Goal: Task Accomplishment & Management: Use online tool/utility

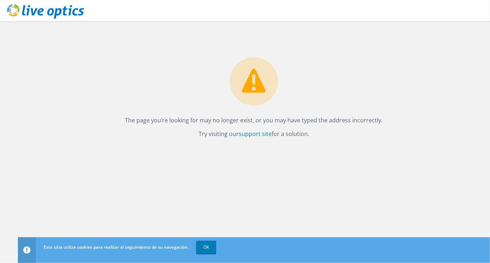
click at [73, 18] on icon at bounding box center [45, 11] width 77 height 15
click at [101, 176] on div "The page you’re looking for may no longer exist, or you may have typed the addr…" at bounding box center [254, 142] width 472 height 242
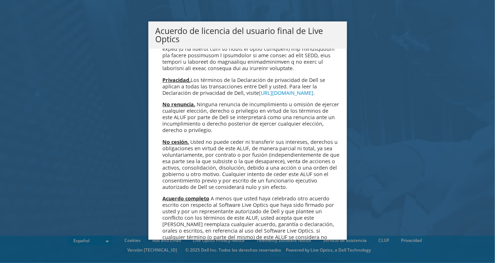
scroll to position [3035, 0]
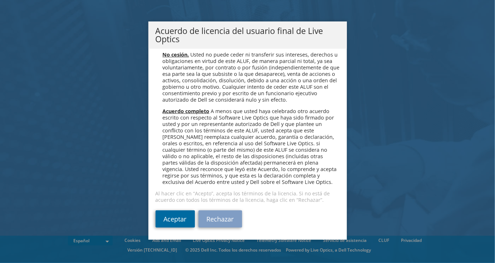
click at [178, 216] on link "Aceptar" at bounding box center [175, 218] width 39 height 17
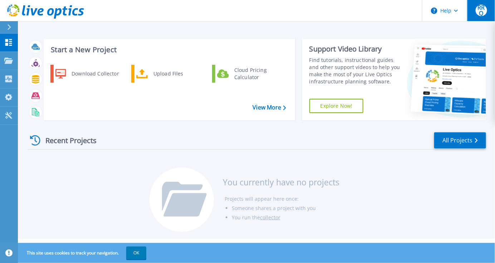
click at [479, 14] on span "RRQ" at bounding box center [481, 10] width 11 height 11
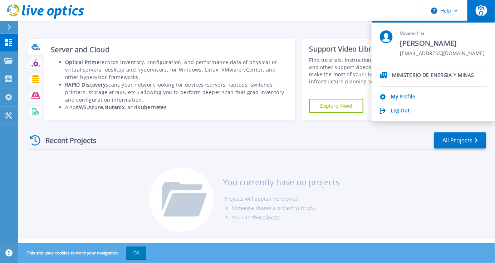
click at [39, 45] on div at bounding box center [35, 46] width 13 height 13
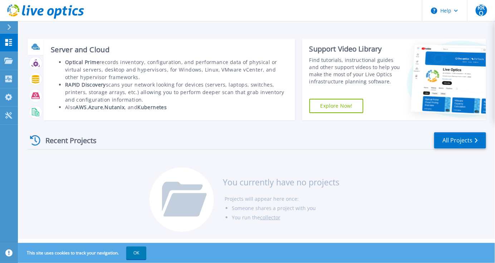
click at [75, 63] on b "Optical Prime" at bounding box center [82, 62] width 34 height 7
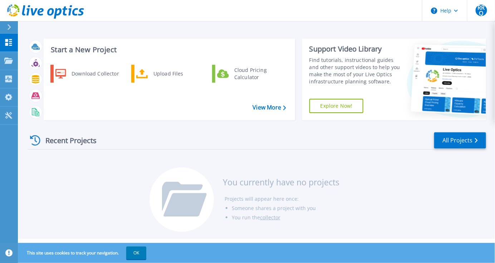
click at [9, 29] on icon at bounding box center [10, 27] width 4 height 6
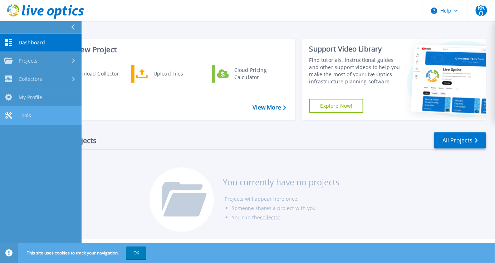
click at [32, 115] on link "Tools Tools" at bounding box center [41, 116] width 82 height 18
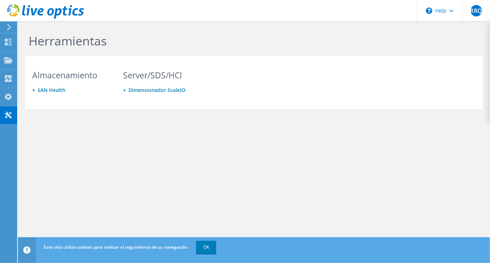
click at [10, 26] on icon at bounding box center [8, 27] width 5 height 6
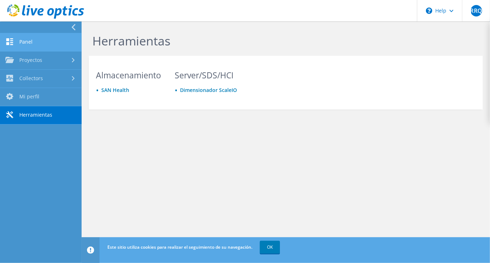
click at [29, 39] on link "Panel" at bounding box center [41, 42] width 82 height 18
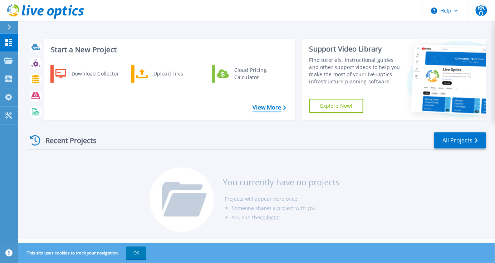
click at [274, 105] on link "View More" at bounding box center [269, 107] width 33 height 7
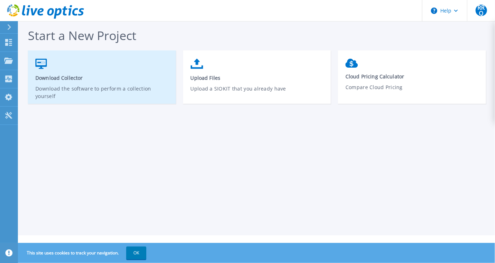
click at [93, 78] on span "Download Collector" at bounding box center [102, 77] width 134 height 7
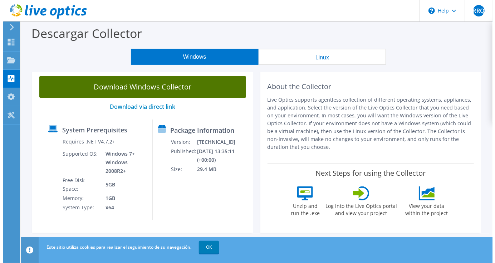
scroll to position [72, 0]
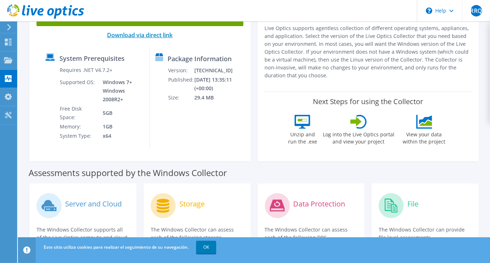
click at [141, 37] on link "Download via direct link" at bounding box center [140, 35] width 66 height 8
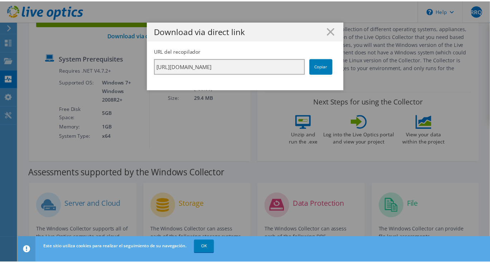
scroll to position [0, 126]
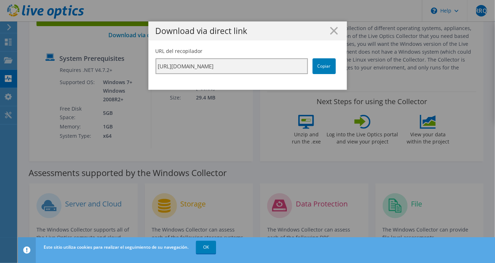
drag, startPoint x: 157, startPoint y: 67, endPoint x: 359, endPoint y: 66, distance: 202.3
click at [359, 66] on div "Download via direct link URL del recopilador https://app.liveoptics.com/collect…" at bounding box center [247, 131] width 495 height 220
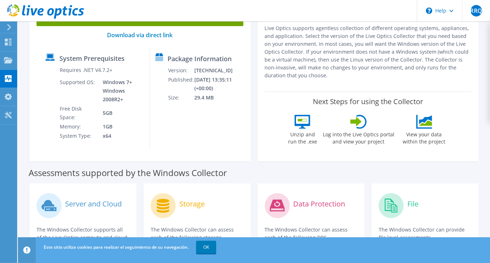
scroll to position [0, 0]
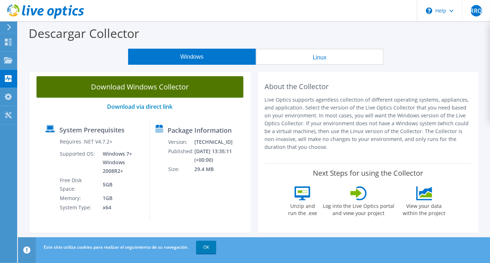
click at [163, 90] on link "Download Windows Collector" at bounding box center [140, 86] width 207 height 21
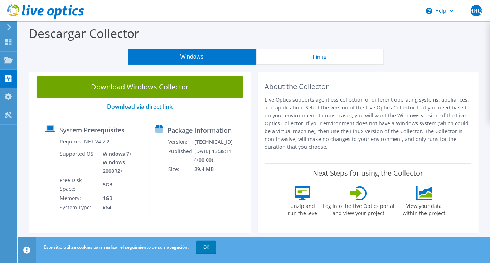
click at [325, 61] on button "Linux" at bounding box center [320, 57] width 128 height 16
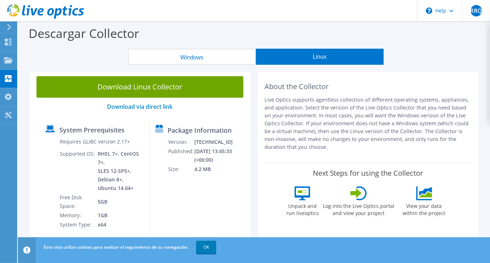
click at [441, 44] on div "Descargar Collector" at bounding box center [253, 34] width 465 height 27
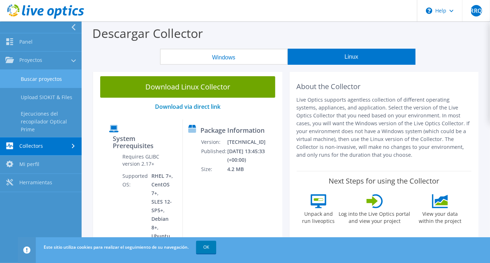
click at [29, 72] on link "Buscar proyectos" at bounding box center [41, 79] width 82 height 18
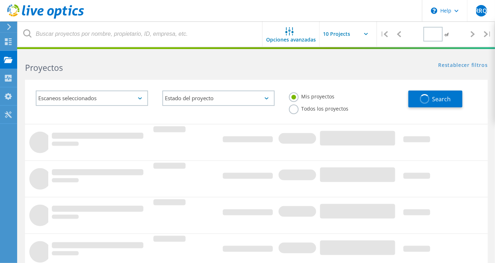
type input "1"
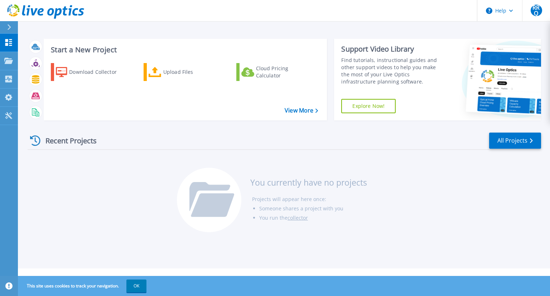
click at [60, 142] on div "Recent Projects" at bounding box center [67, 141] width 79 height 18
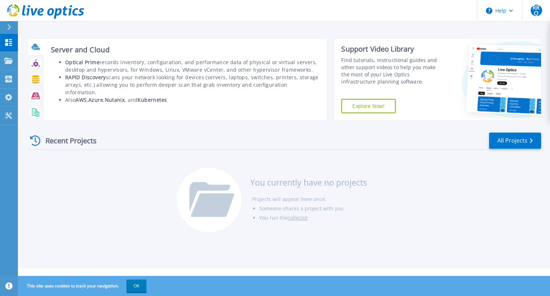
click at [39, 47] on icon at bounding box center [36, 47] width 8 height 8
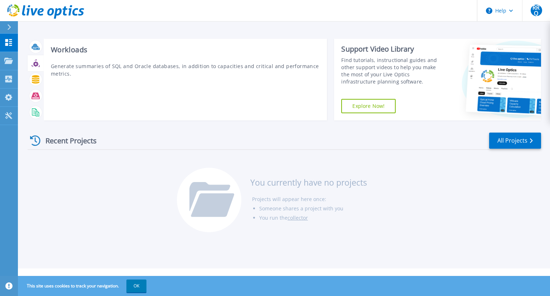
click at [33, 62] on icon at bounding box center [36, 63] width 8 height 8
click at [32, 80] on icon at bounding box center [36, 79] width 8 height 8
click at [33, 93] on icon at bounding box center [36, 96] width 8 height 8
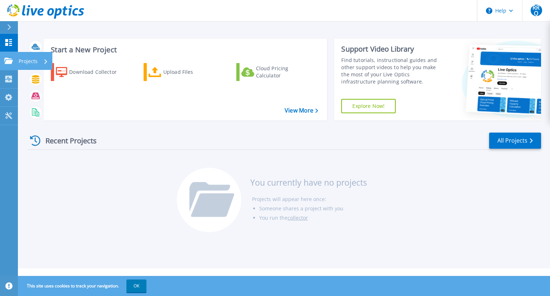
click at [12, 59] on icon at bounding box center [8, 61] width 9 height 6
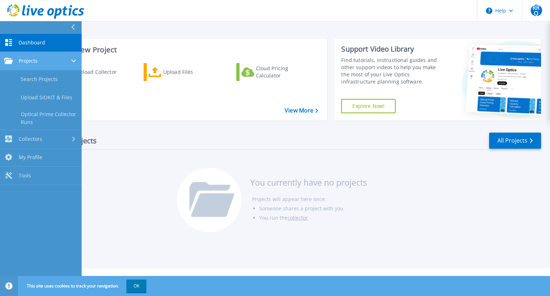
click at [12, 59] on icon at bounding box center [8, 61] width 9 height 6
click at [22, 59] on span "Projects" at bounding box center [28, 61] width 19 height 6
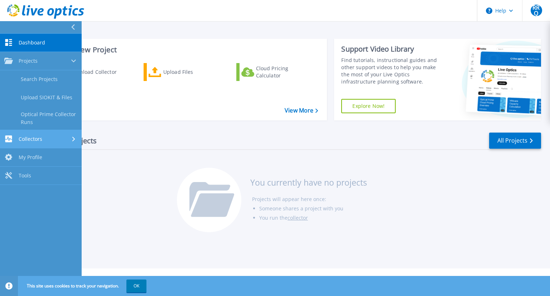
click at [27, 139] on span "Collectors" at bounding box center [31, 139] width 24 height 6
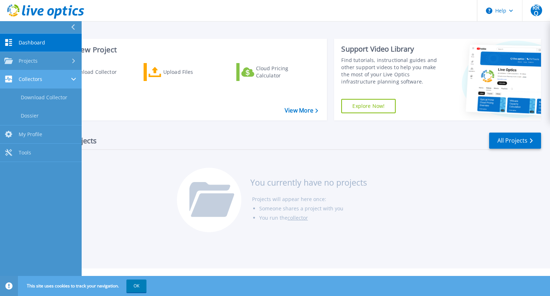
click at [40, 83] on link "Collectors Collectors" at bounding box center [41, 79] width 82 height 18
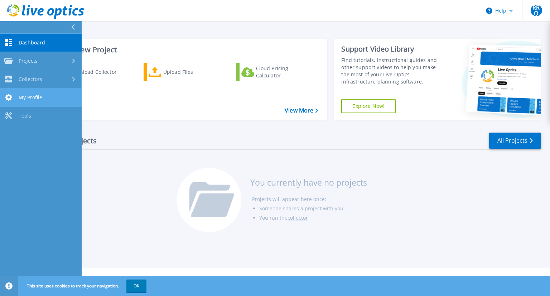
click at [39, 93] on link "My Profile My Profile" at bounding box center [41, 97] width 82 height 18
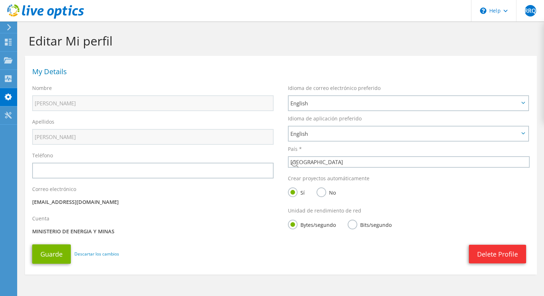
select select "168"
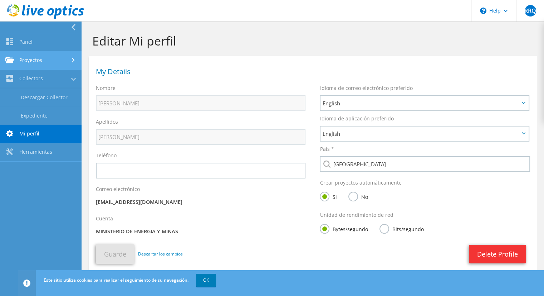
click at [40, 67] on link "Proyectos" at bounding box center [41, 61] width 82 height 18
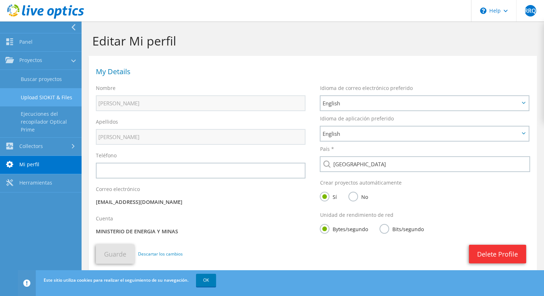
click at [40, 93] on link "Upload SIOKIT & Files" at bounding box center [41, 97] width 82 height 18
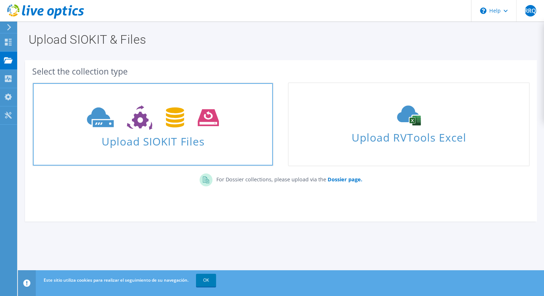
click at [179, 129] on icon at bounding box center [153, 117] width 132 height 25
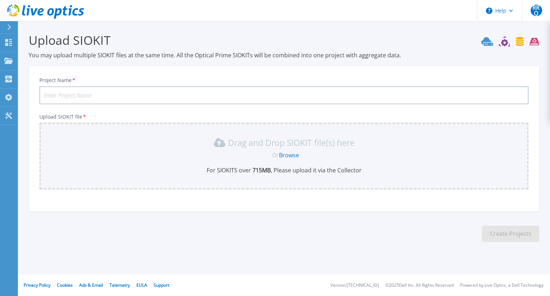
click at [113, 103] on input "Project Name *" at bounding box center [283, 95] width 489 height 18
click at [114, 95] on input "Project Name *" at bounding box center [283, 95] width 489 height 18
type input "FISE"
click at [232, 151] on div "Or Browse" at bounding box center [286, 155] width 478 height 8
click at [289, 152] on link "Browse" at bounding box center [289, 155] width 20 height 8
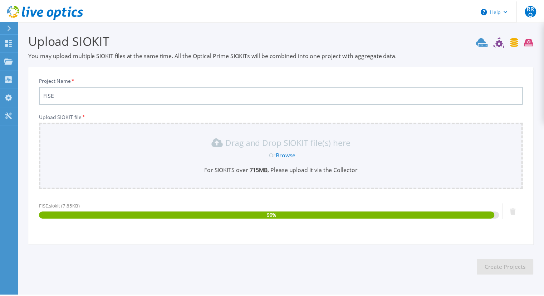
scroll to position [23, 0]
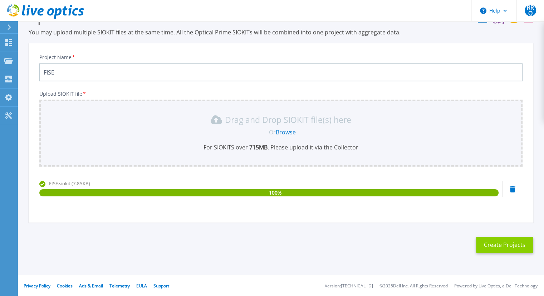
click at [514, 241] on button "Create Projects" at bounding box center [504, 245] width 57 height 16
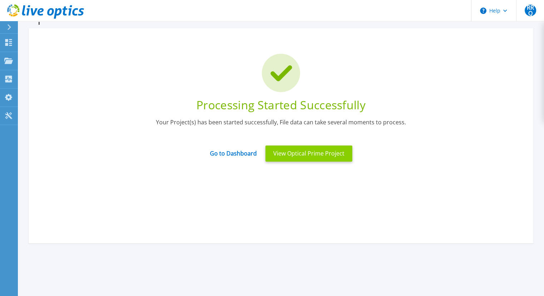
click at [333, 157] on button "View Optical Prime Project" at bounding box center [309, 153] width 87 height 16
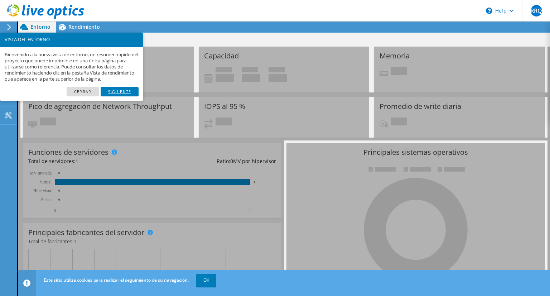
click at [115, 93] on link "Siguiente" at bounding box center [120, 91] width 38 height 9
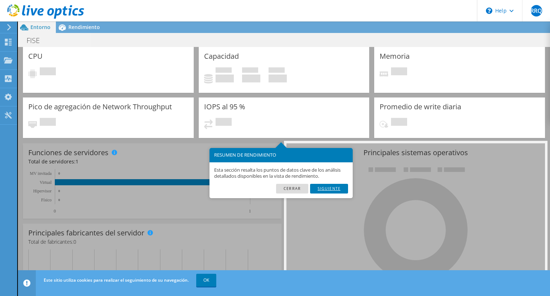
click at [322, 189] on link "Siguiente" at bounding box center [329, 188] width 38 height 9
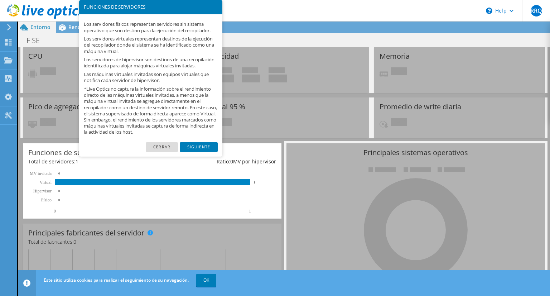
click at [202, 151] on link "Siguiente" at bounding box center [199, 146] width 38 height 9
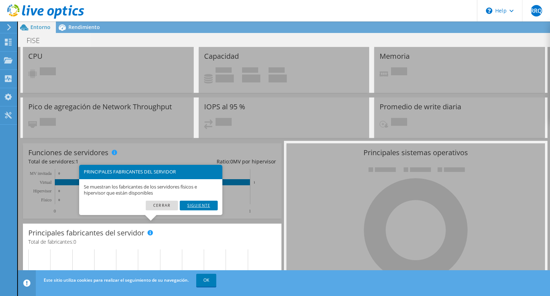
click at [199, 203] on link "Siguiente" at bounding box center [199, 204] width 38 height 9
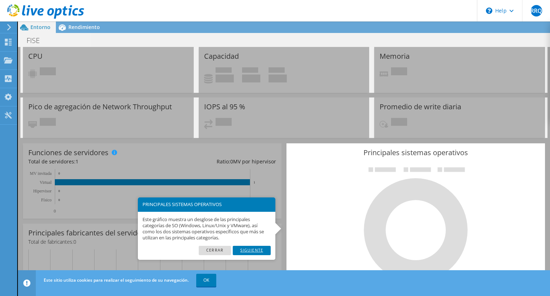
click at [258, 248] on link "Siguiente" at bounding box center [252, 250] width 38 height 9
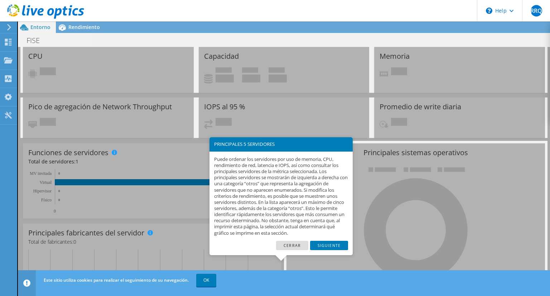
scroll to position [62, 0]
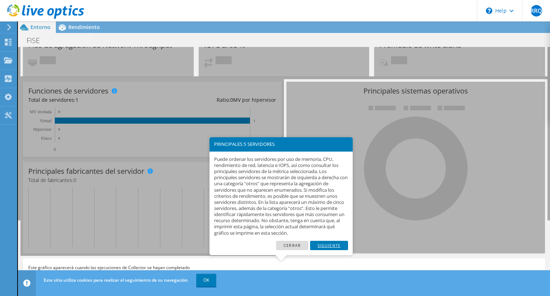
click at [331, 244] on link "Siguiente" at bounding box center [329, 245] width 38 height 9
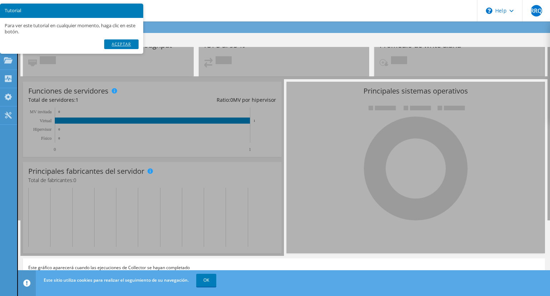
click at [131, 43] on link "Aceptar" at bounding box center [121, 43] width 34 height 9
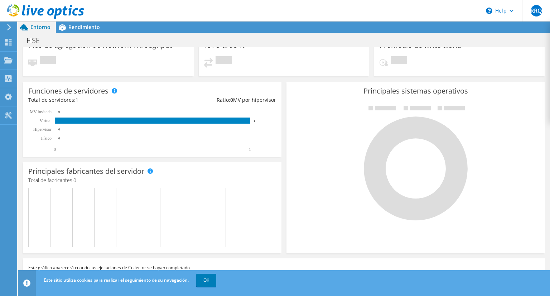
click at [308, 149] on div at bounding box center [416, 162] width 248 height 121
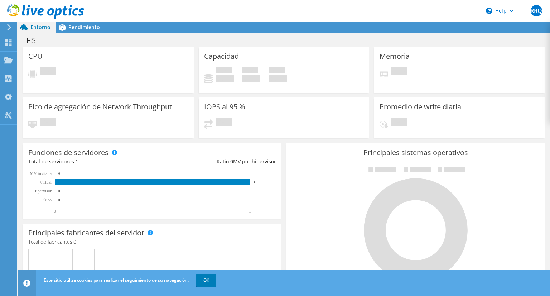
click at [121, 118] on div "Pendiente" at bounding box center [108, 126] width 160 height 17
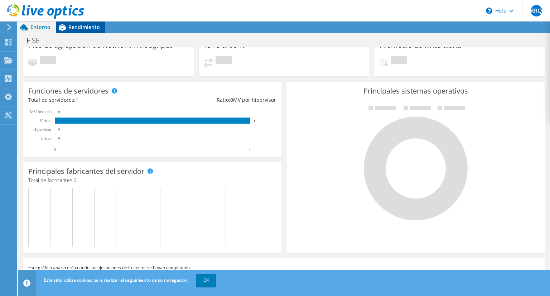
click at [72, 29] on span "Rendimiento" at bounding box center [84, 27] width 32 height 7
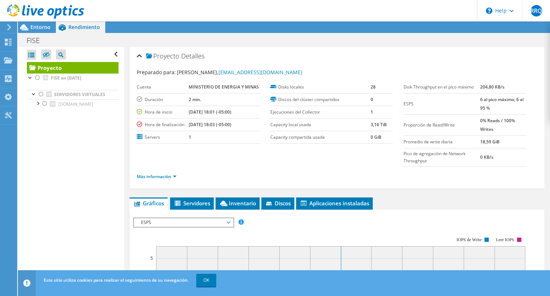
scroll to position [0, 0]
click at [37, 28] on span "Entorno" at bounding box center [40, 27] width 20 height 7
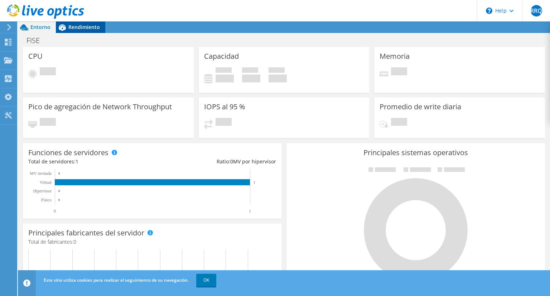
click at [71, 25] on span "Rendimiento" at bounding box center [84, 27] width 32 height 7
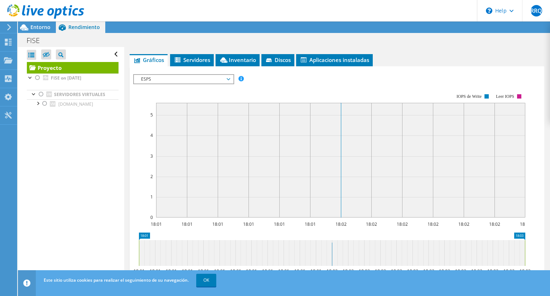
scroll to position [72, 0]
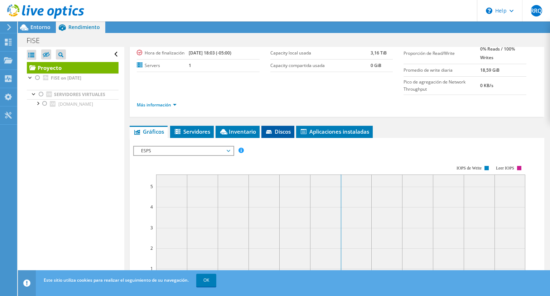
click at [276, 132] on span "Discos" at bounding box center [278, 131] width 26 height 7
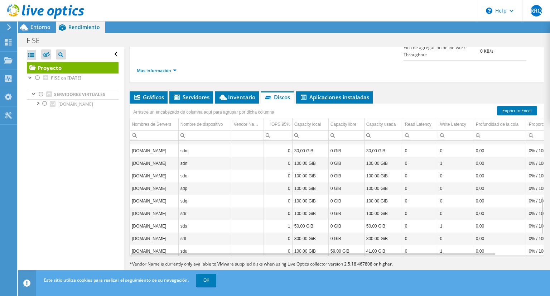
scroll to position [237, 0]
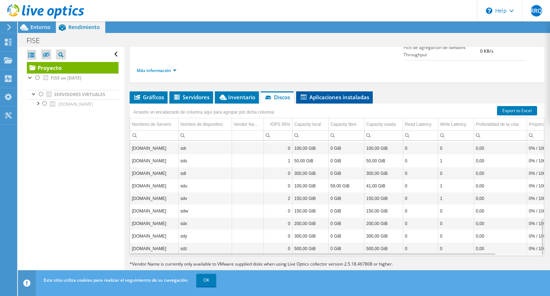
click at [352, 100] on li "Aplicaciones instaladas" at bounding box center [334, 97] width 77 height 12
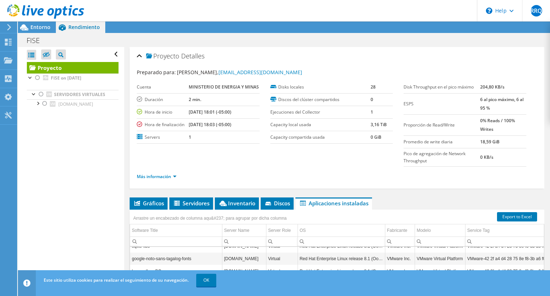
scroll to position [6211, 0]
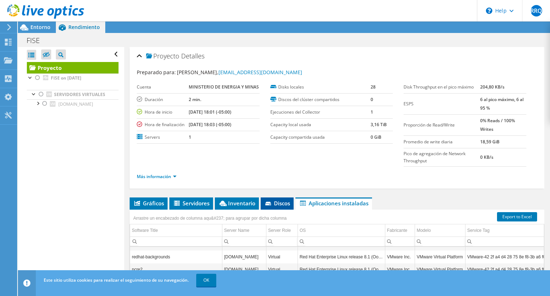
click at [283, 207] on li "Discos" at bounding box center [277, 203] width 33 height 12
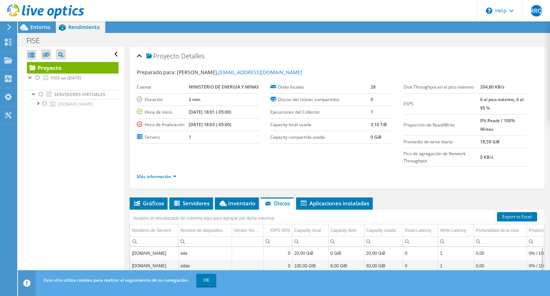
scroll to position [106, 0]
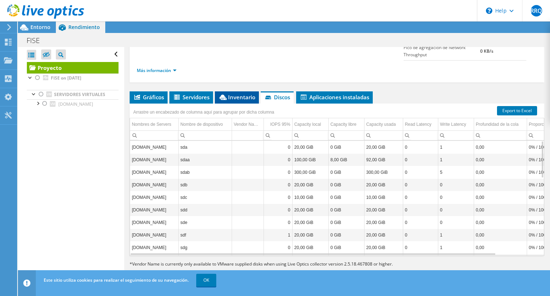
click at [232, 93] on span "Inventario" at bounding box center [236, 96] width 37 height 7
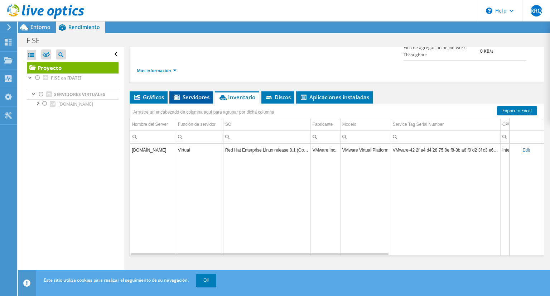
click at [189, 91] on li "Servidores" at bounding box center [191, 97] width 44 height 12
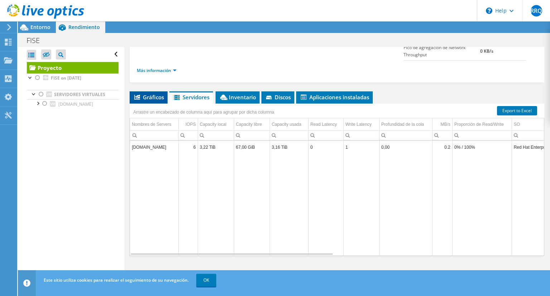
click at [147, 93] on span "Gráficos" at bounding box center [148, 96] width 31 height 7
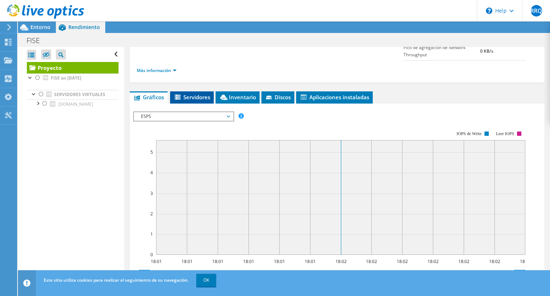
click at [177, 95] on icon at bounding box center [178, 97] width 6 height 5
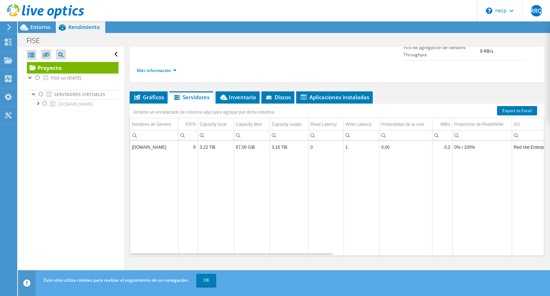
click at [84, 83] on ul "Servidores virtuales [DOMAIN_NAME] sda sdaa" at bounding box center [73, 99] width 92 height 33
click at [68, 97] on link "Servidores virtuales" at bounding box center [73, 94] width 92 height 9
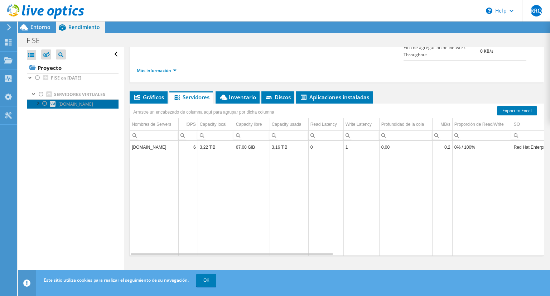
click at [69, 101] on span "[DOMAIN_NAME]" at bounding box center [75, 104] width 35 height 6
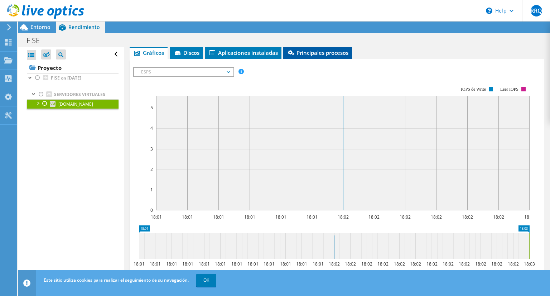
click at [307, 53] on span "Principales procesos" at bounding box center [318, 52] width 62 height 7
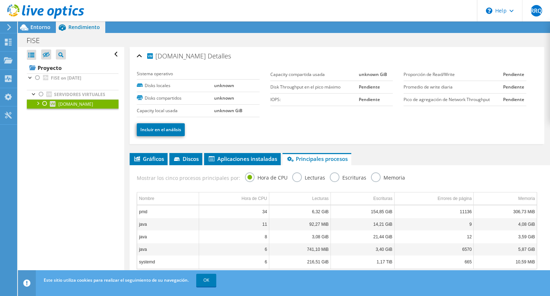
scroll to position [64, 0]
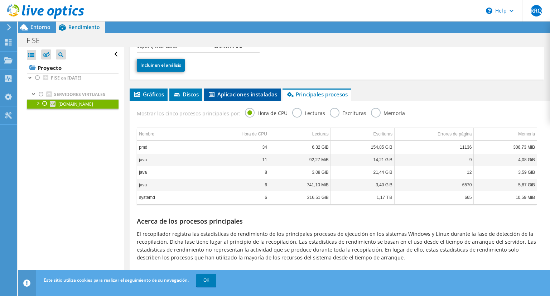
click at [251, 92] on span "Aplicaciones instaladas" at bounding box center [242, 94] width 69 height 7
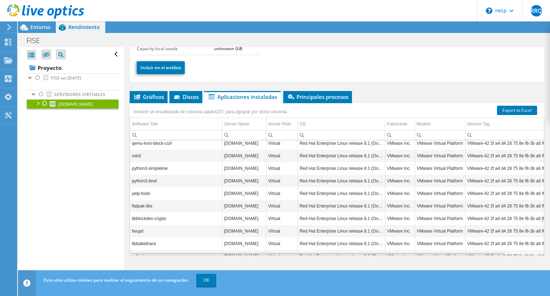
scroll to position [4682, 0]
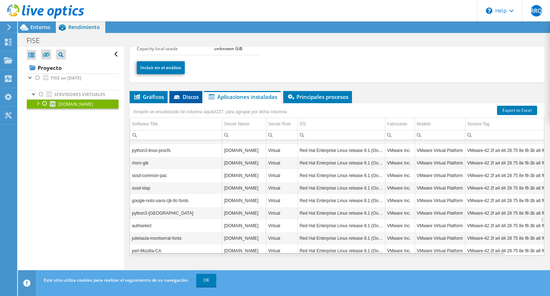
click at [185, 100] on li "Discos" at bounding box center [185, 97] width 33 height 12
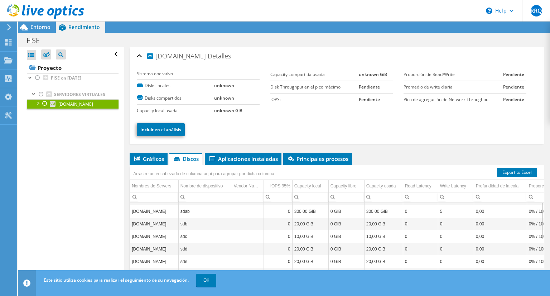
scroll to position [0, 0]
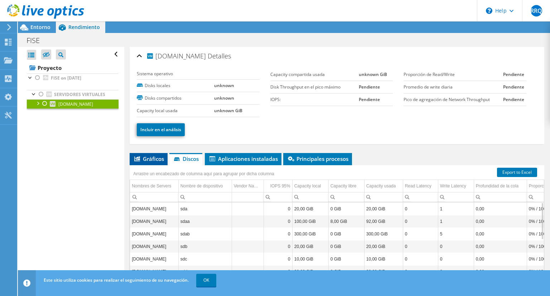
click at [150, 153] on li "Gráficos" at bounding box center [149, 159] width 38 height 12
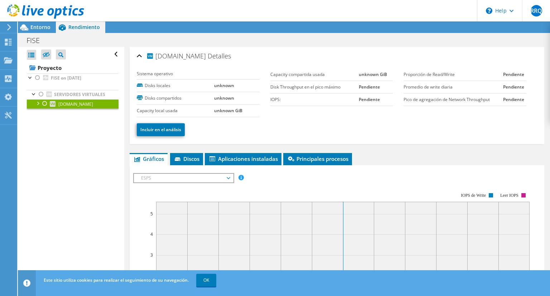
scroll to position [189, 0]
